Goal: Transaction & Acquisition: Purchase product/service

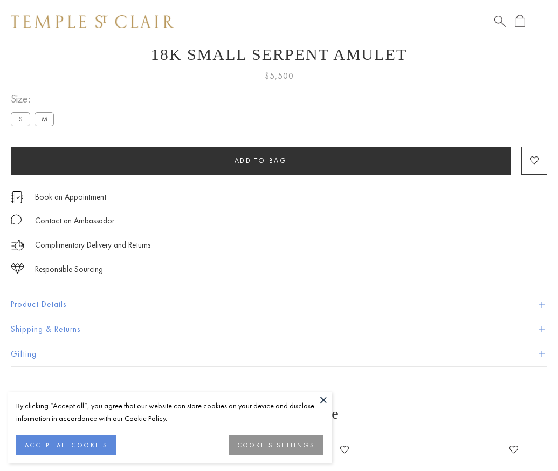
scroll to position [43, 0]
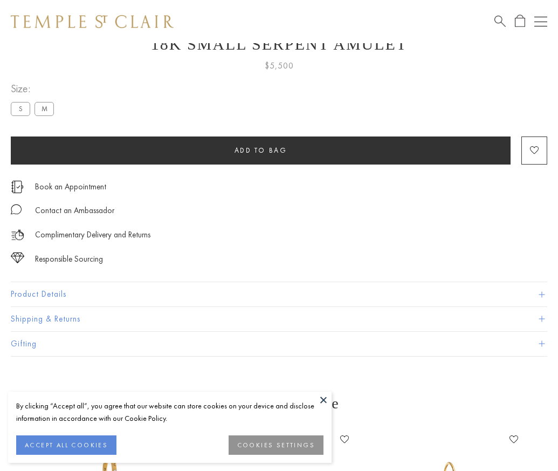
click at [261, 150] on span "Add to bag" at bounding box center [261, 150] width 53 height 9
